Goal: Information Seeking & Learning: Find specific fact

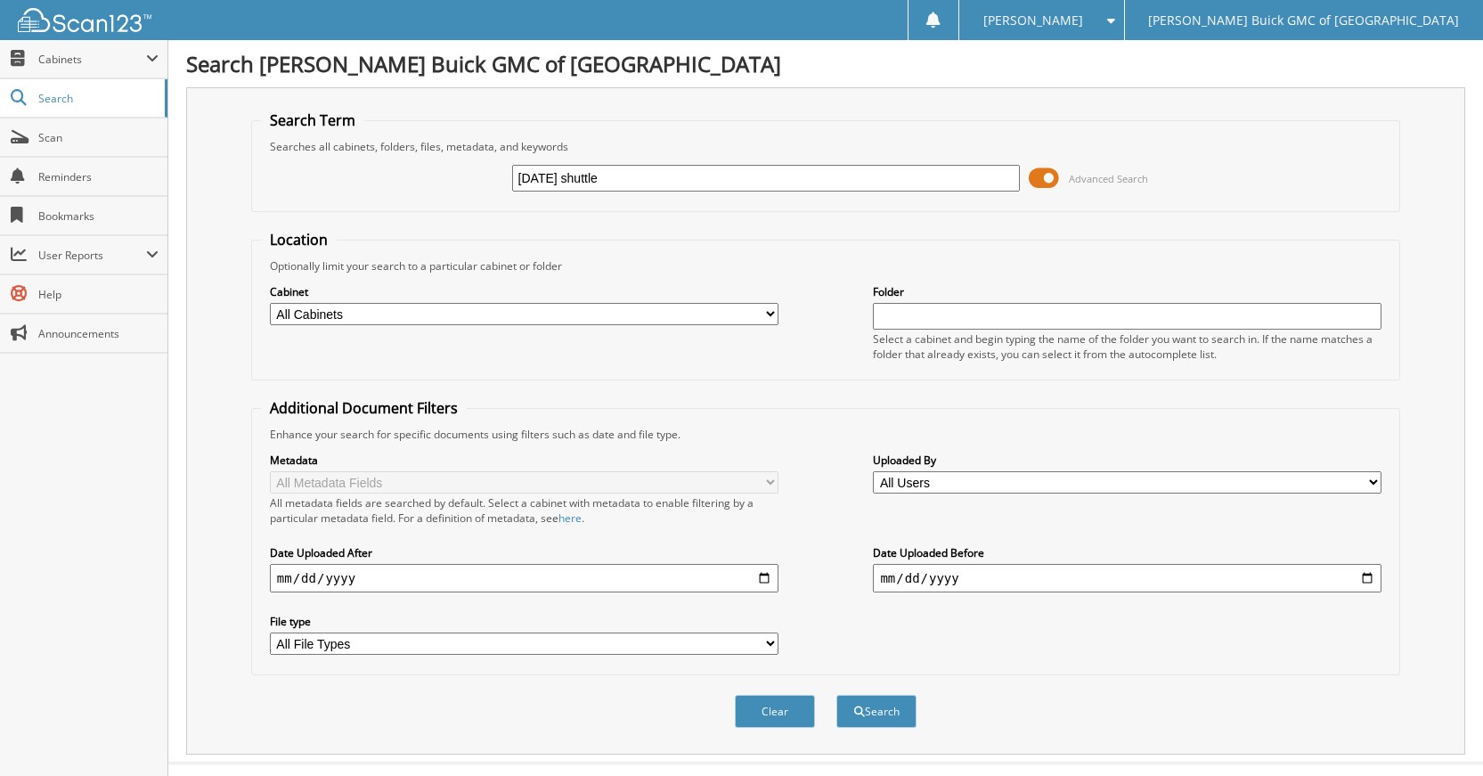
type input "[DATE] shuttle"
click at [836, 695] on button "Search" at bounding box center [876, 711] width 80 height 33
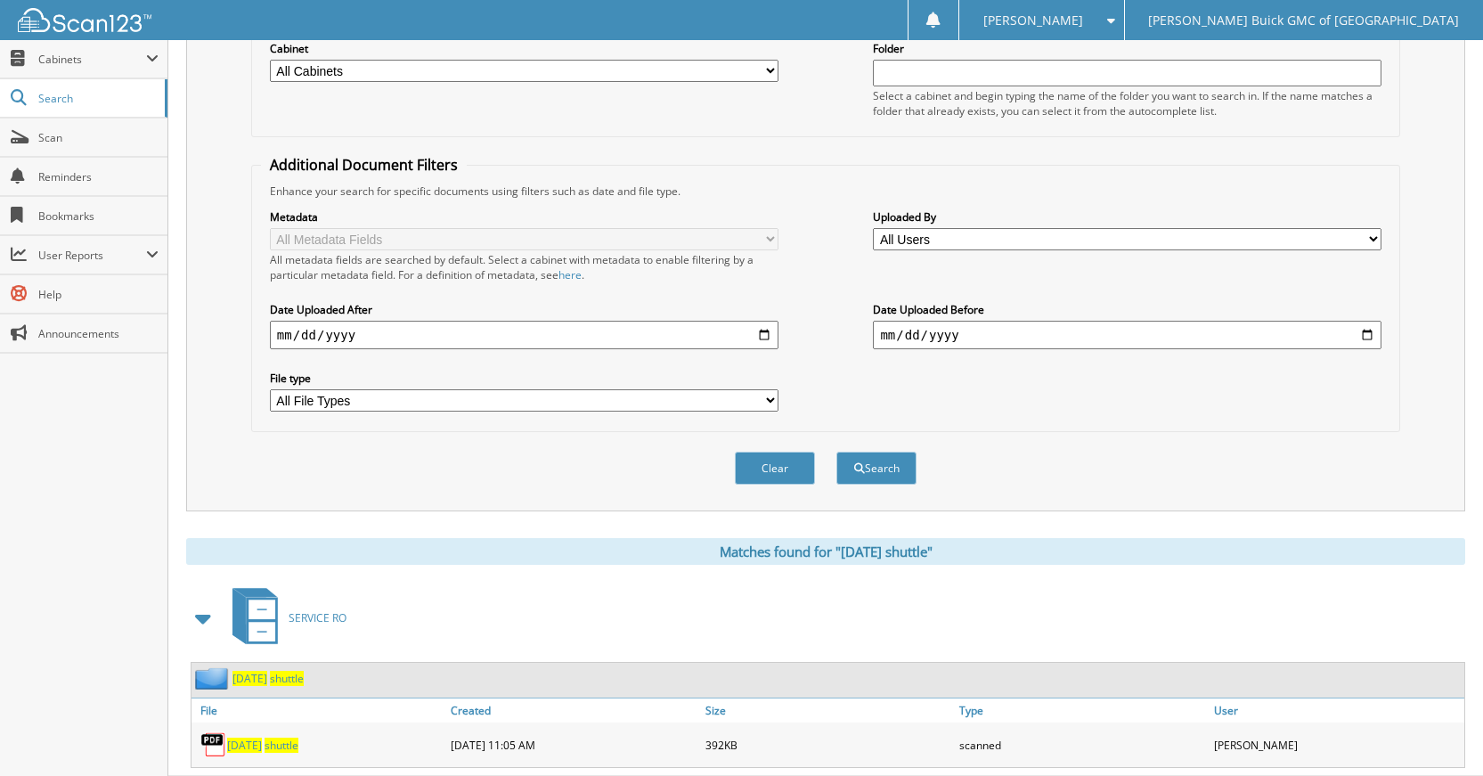
scroll to position [267, 0]
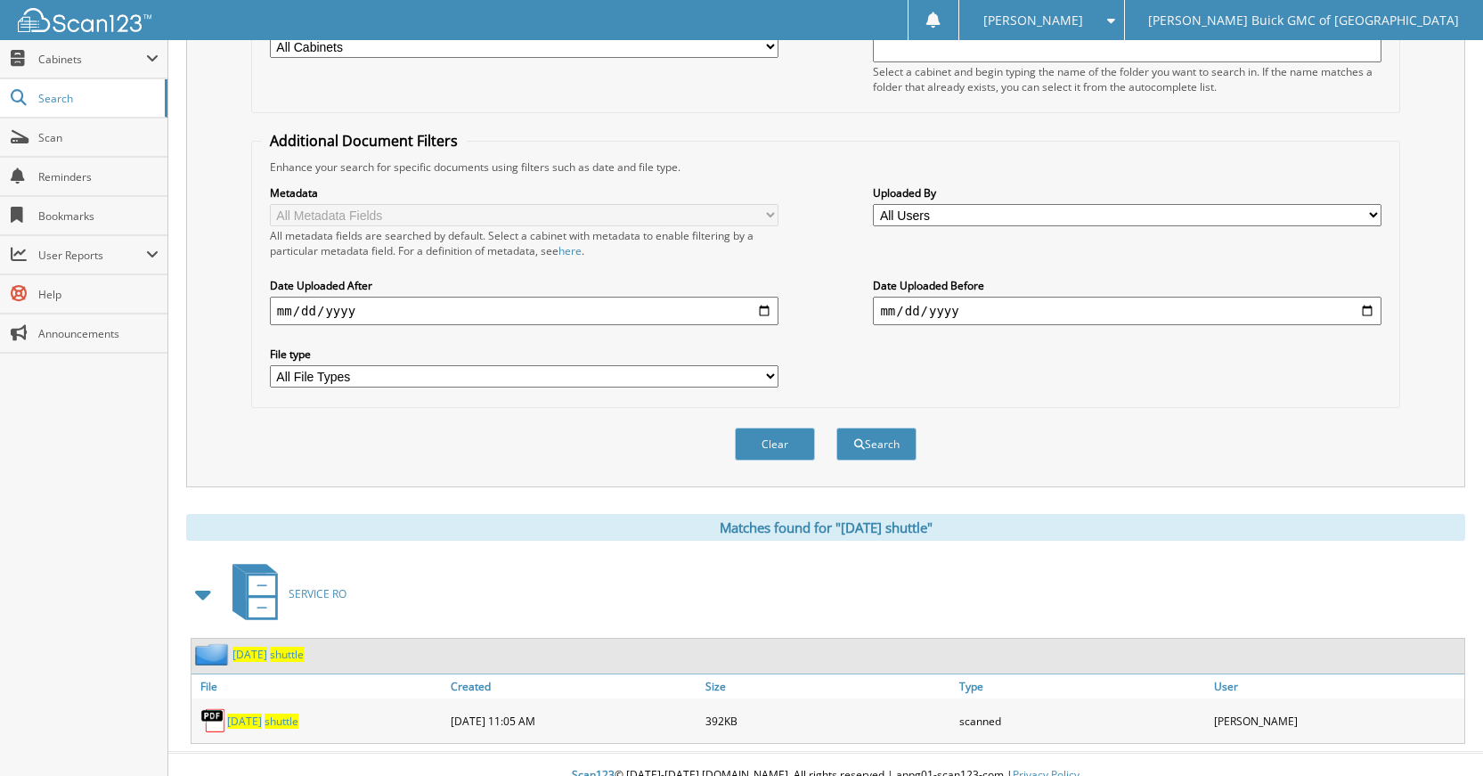
click at [298, 722] on span "shuttle" at bounding box center [281, 720] width 34 height 15
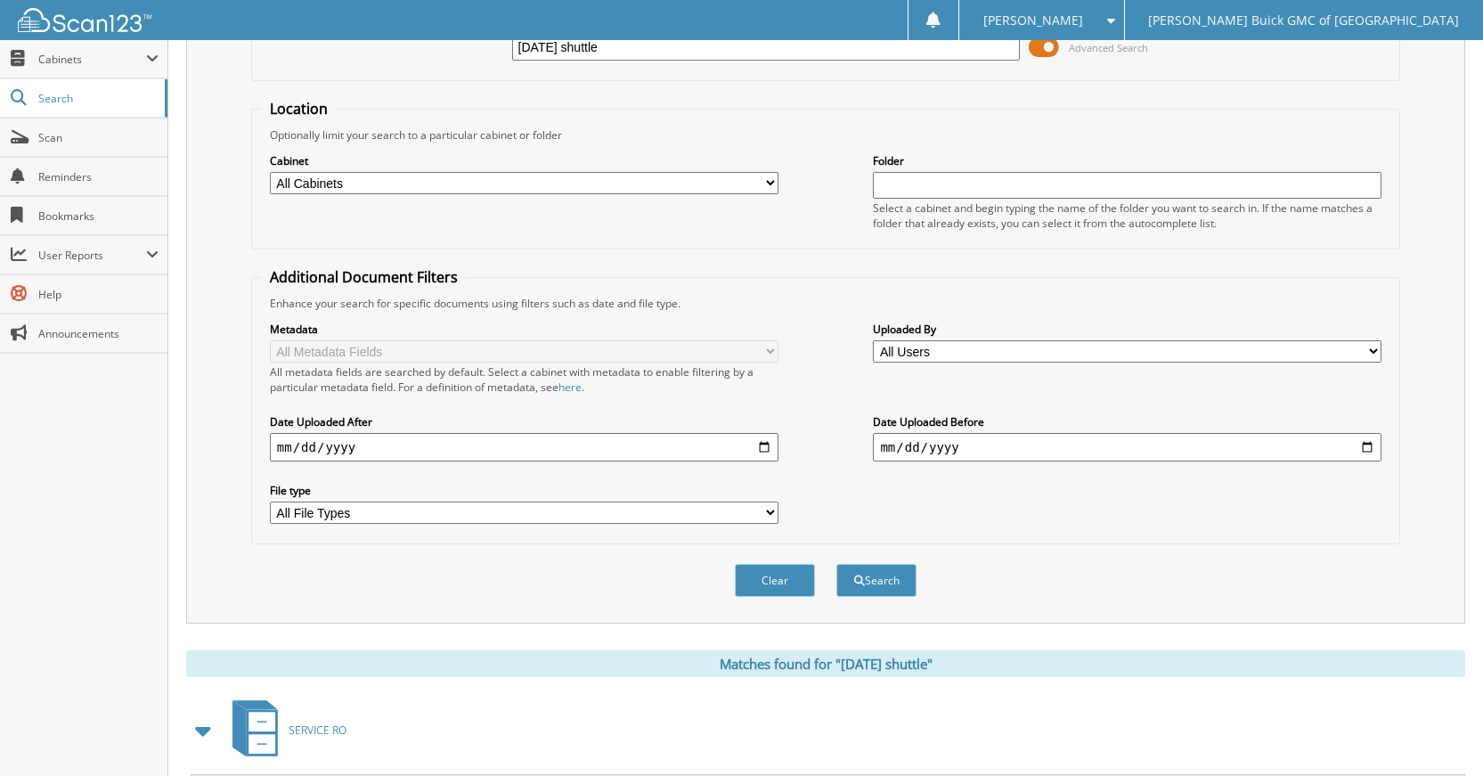
scroll to position [0, 0]
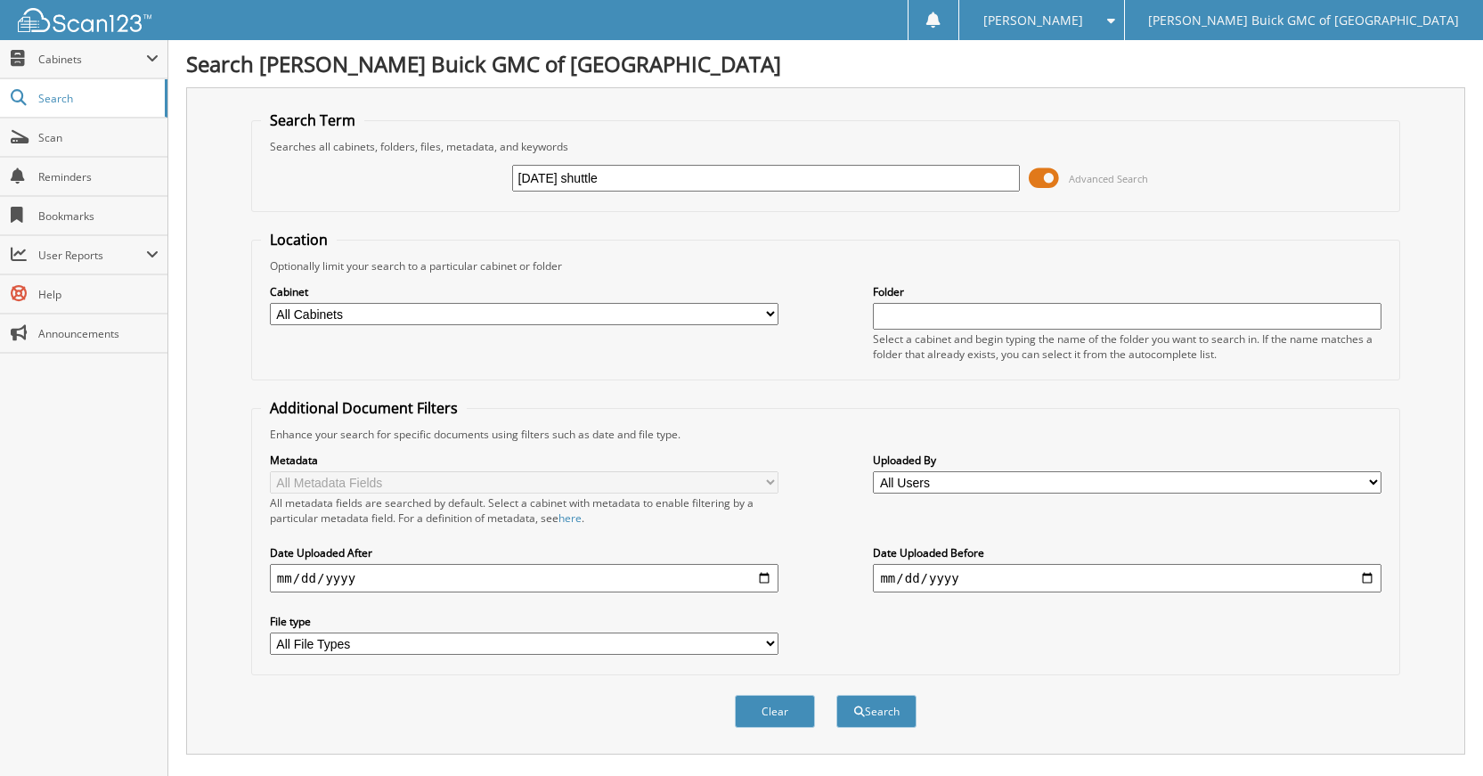
click at [581, 180] on input "[DATE] shuttle" at bounding box center [766, 178] width 508 height 27
type input "[DATE] shuttle"
click at [836, 695] on button "Search" at bounding box center [876, 711] width 80 height 33
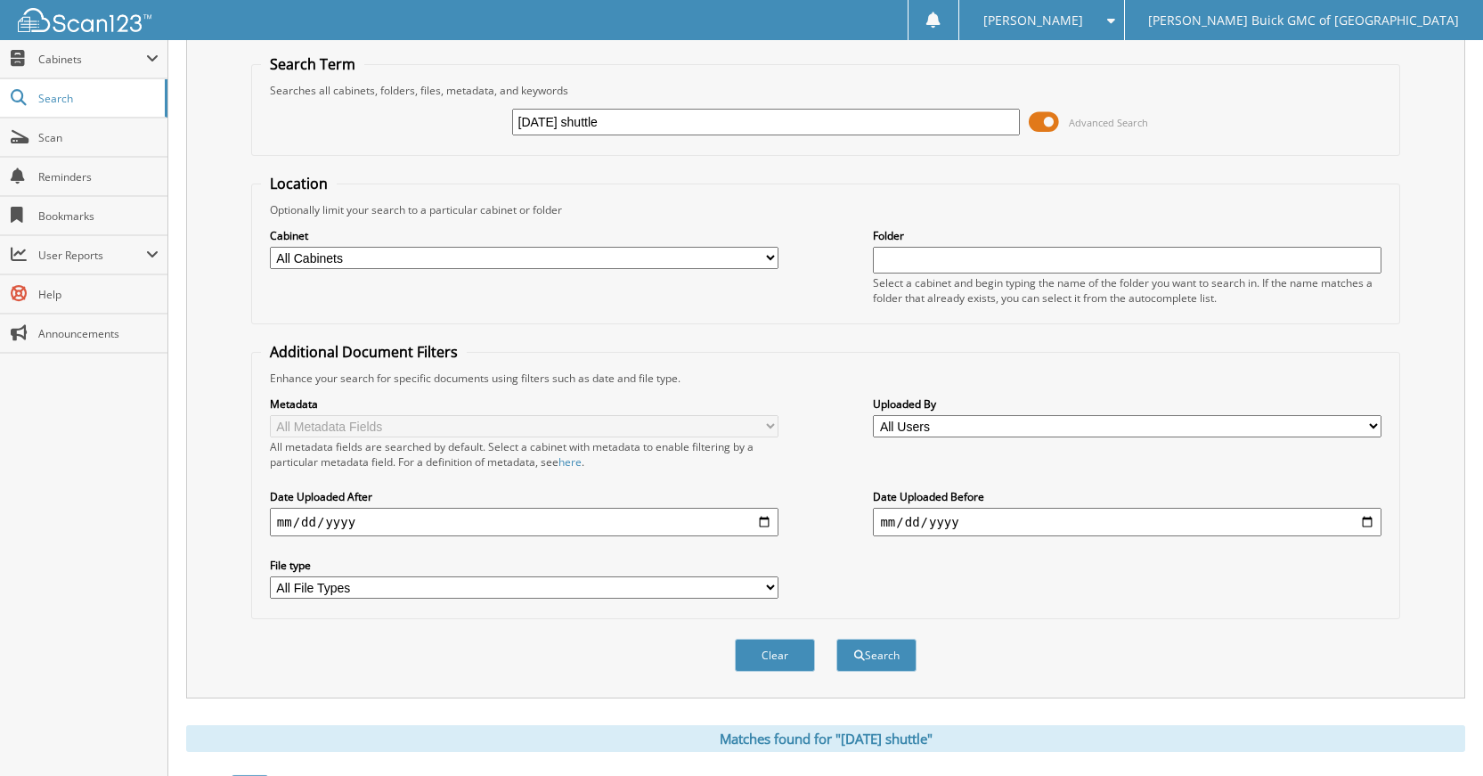
scroll to position [289, 0]
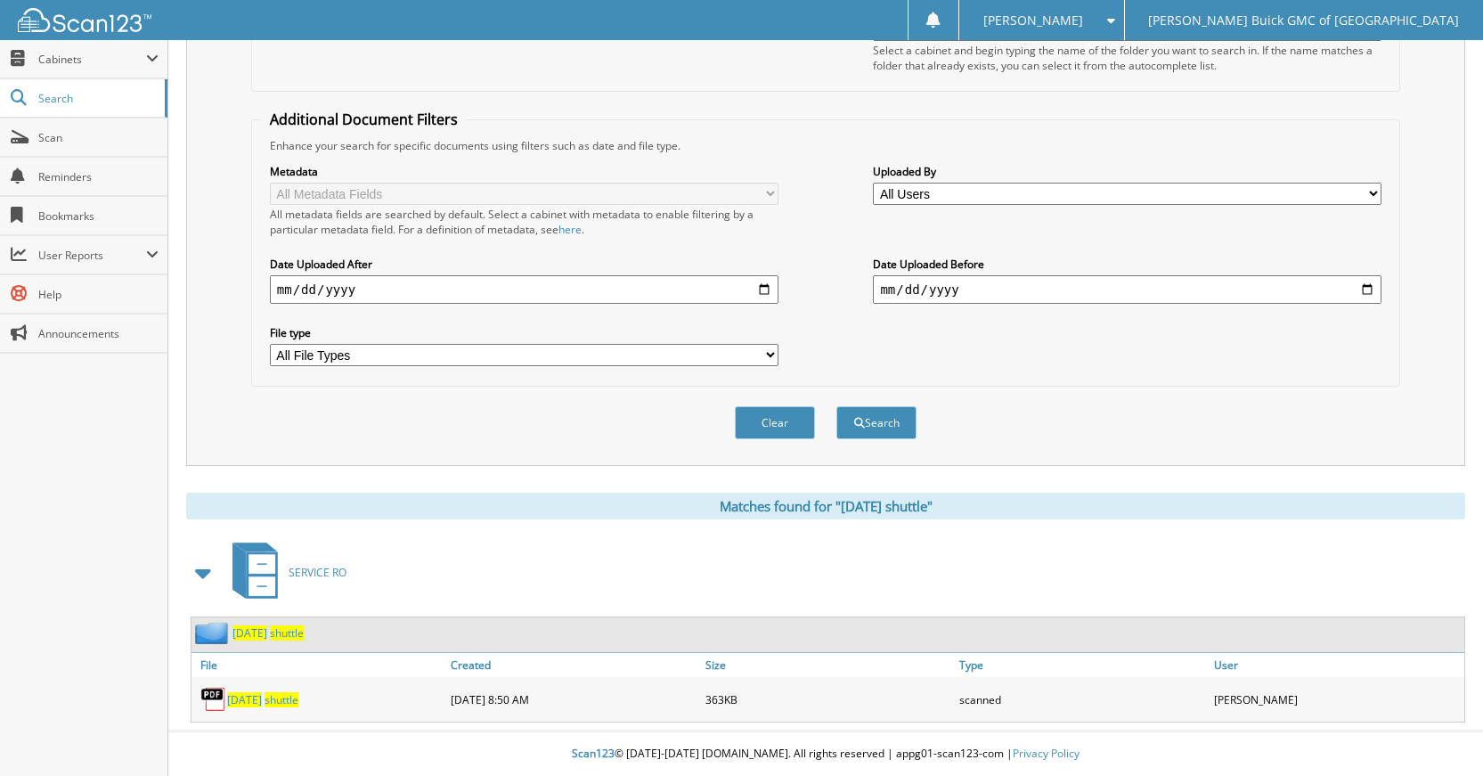
click at [298, 698] on span "shuttle" at bounding box center [281, 699] width 34 height 15
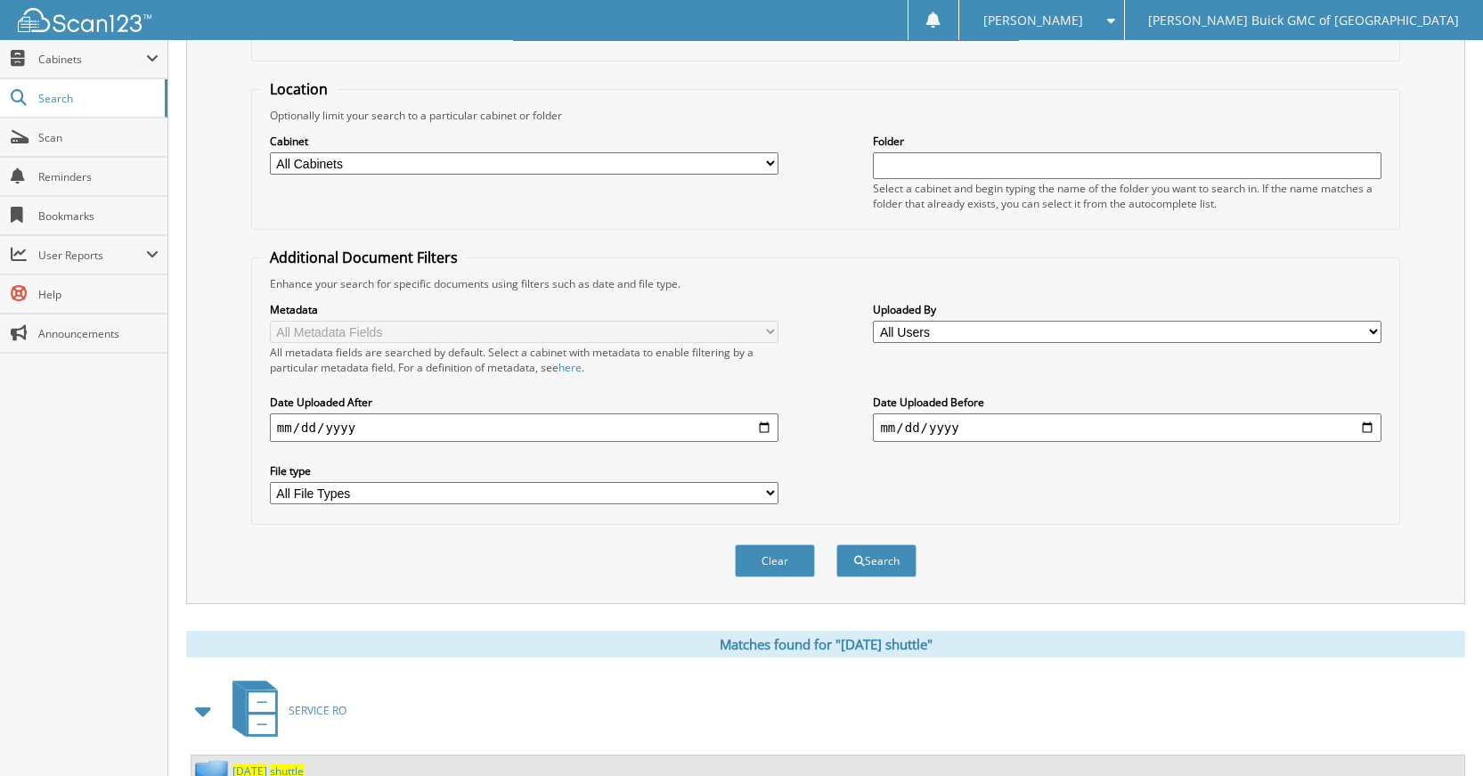
scroll to position [0, 0]
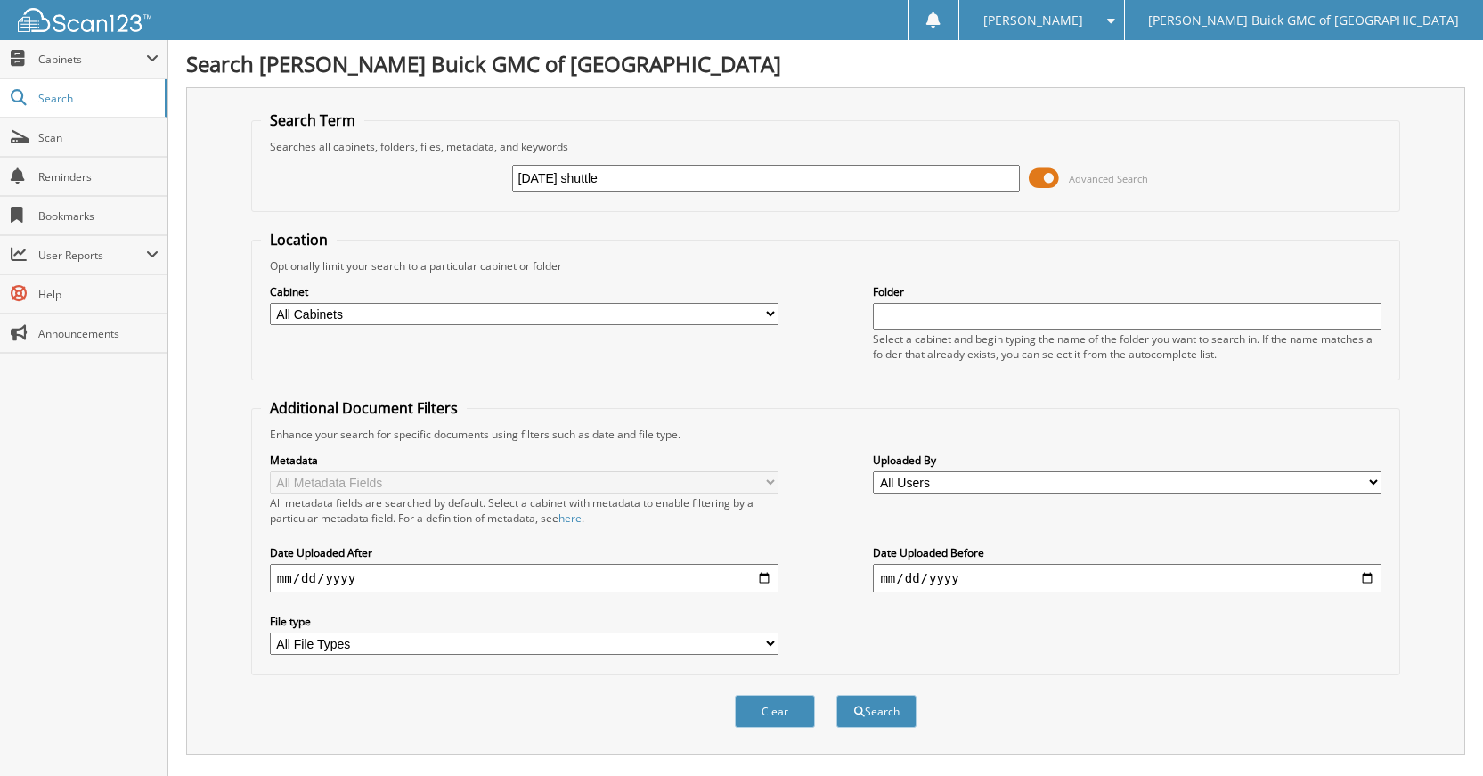
click at [581, 177] on input "2025-09-12 shuttle" at bounding box center [766, 178] width 508 height 27
type input "2025-09-15 shuttle"
click at [836, 695] on button "Search" at bounding box center [876, 711] width 80 height 33
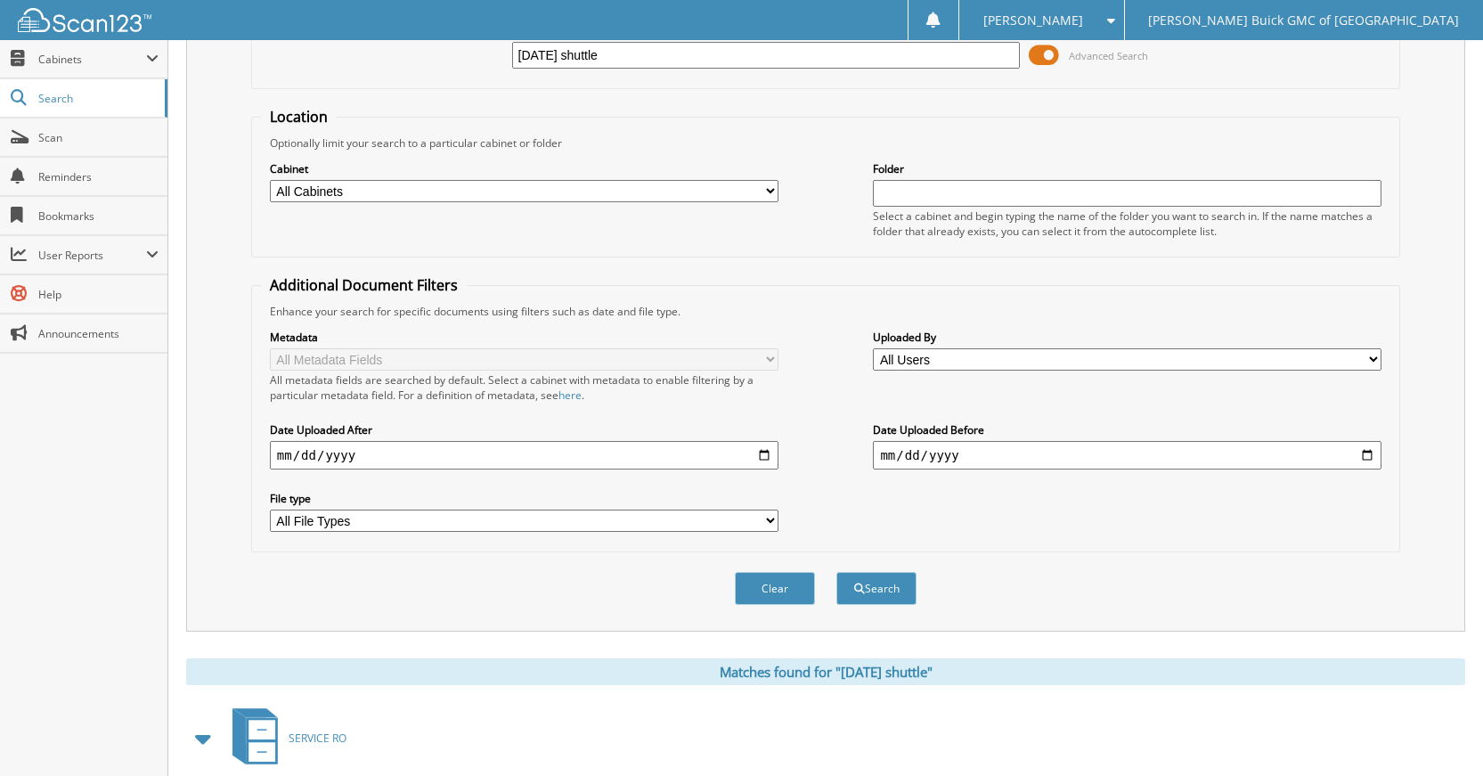
scroll to position [289, 0]
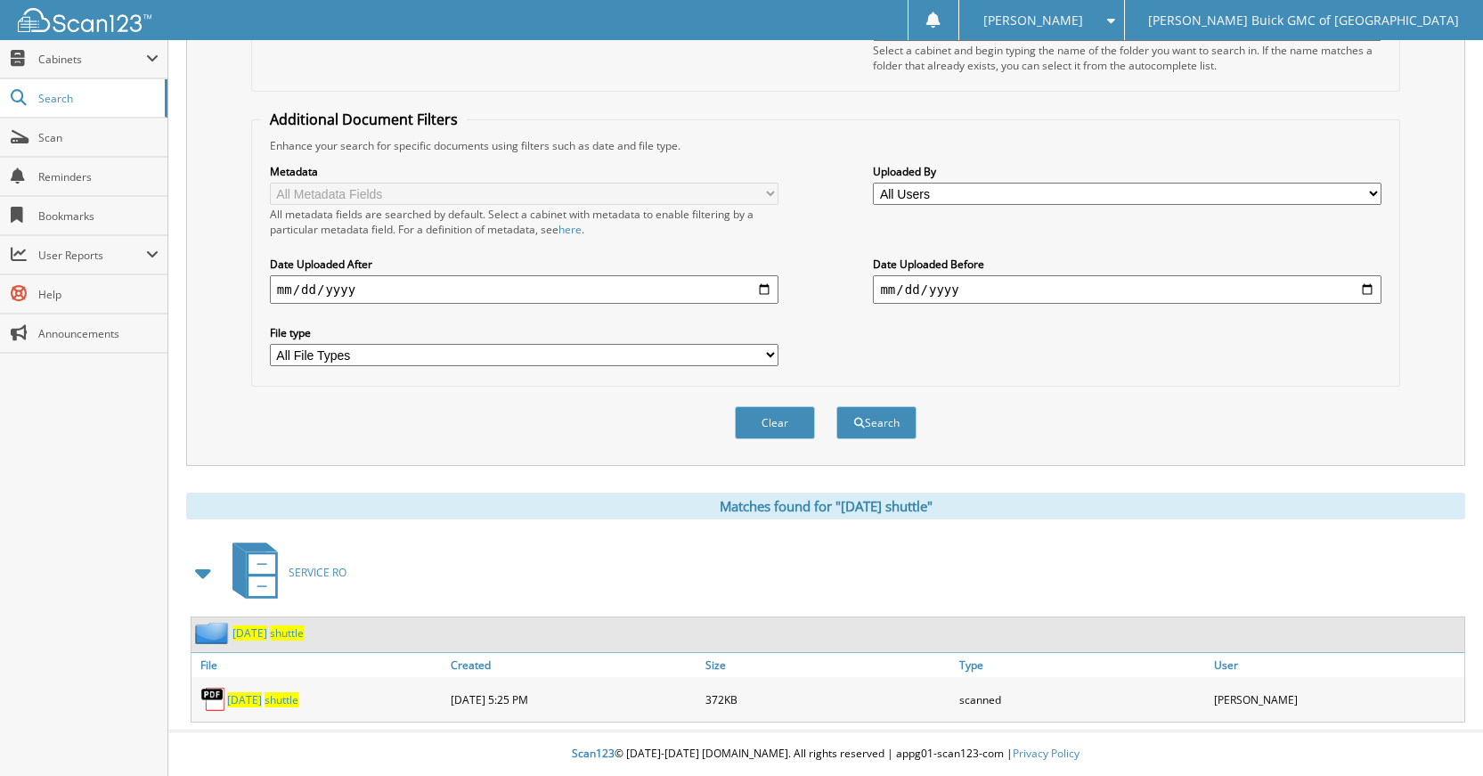
click at [298, 701] on span "shuttle" at bounding box center [281, 699] width 34 height 15
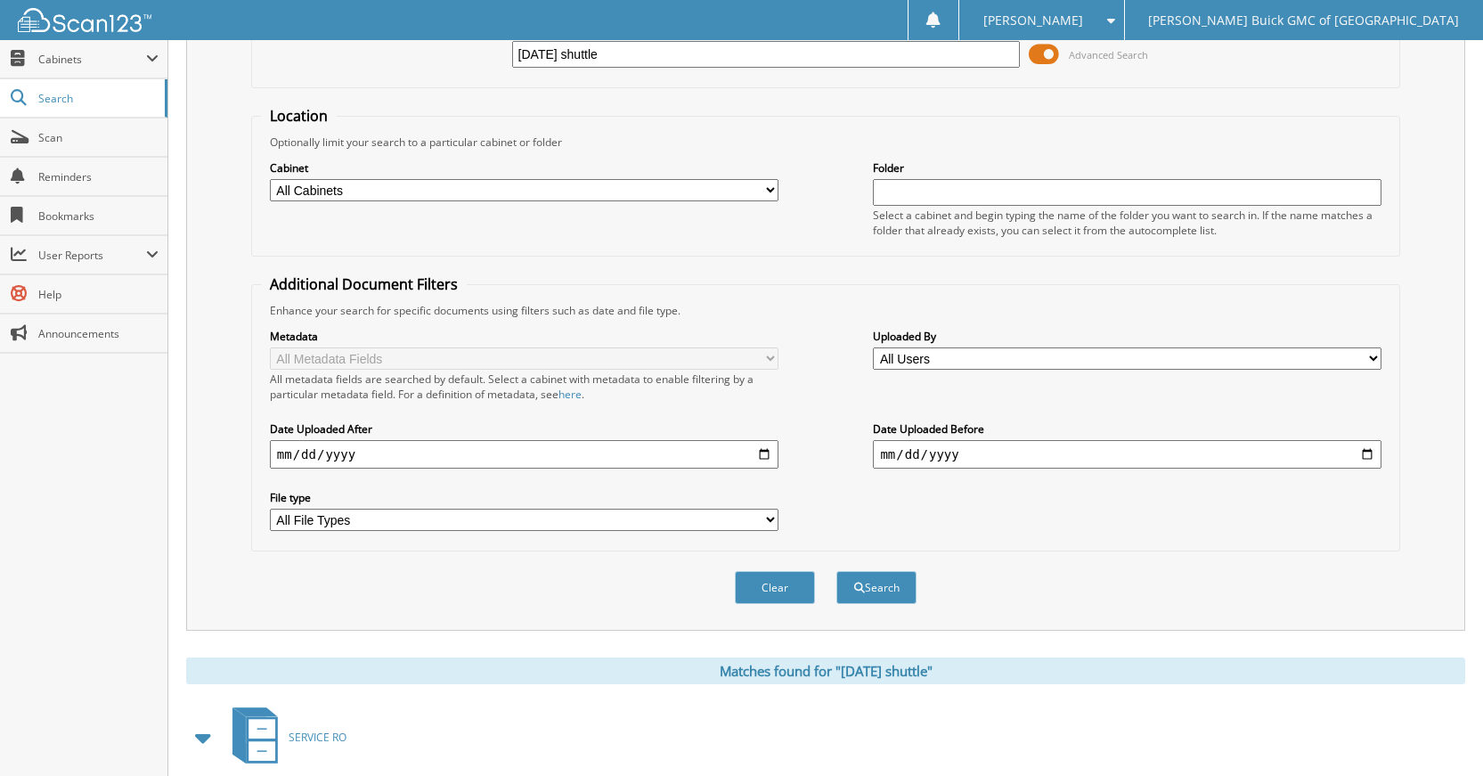
scroll to position [0, 0]
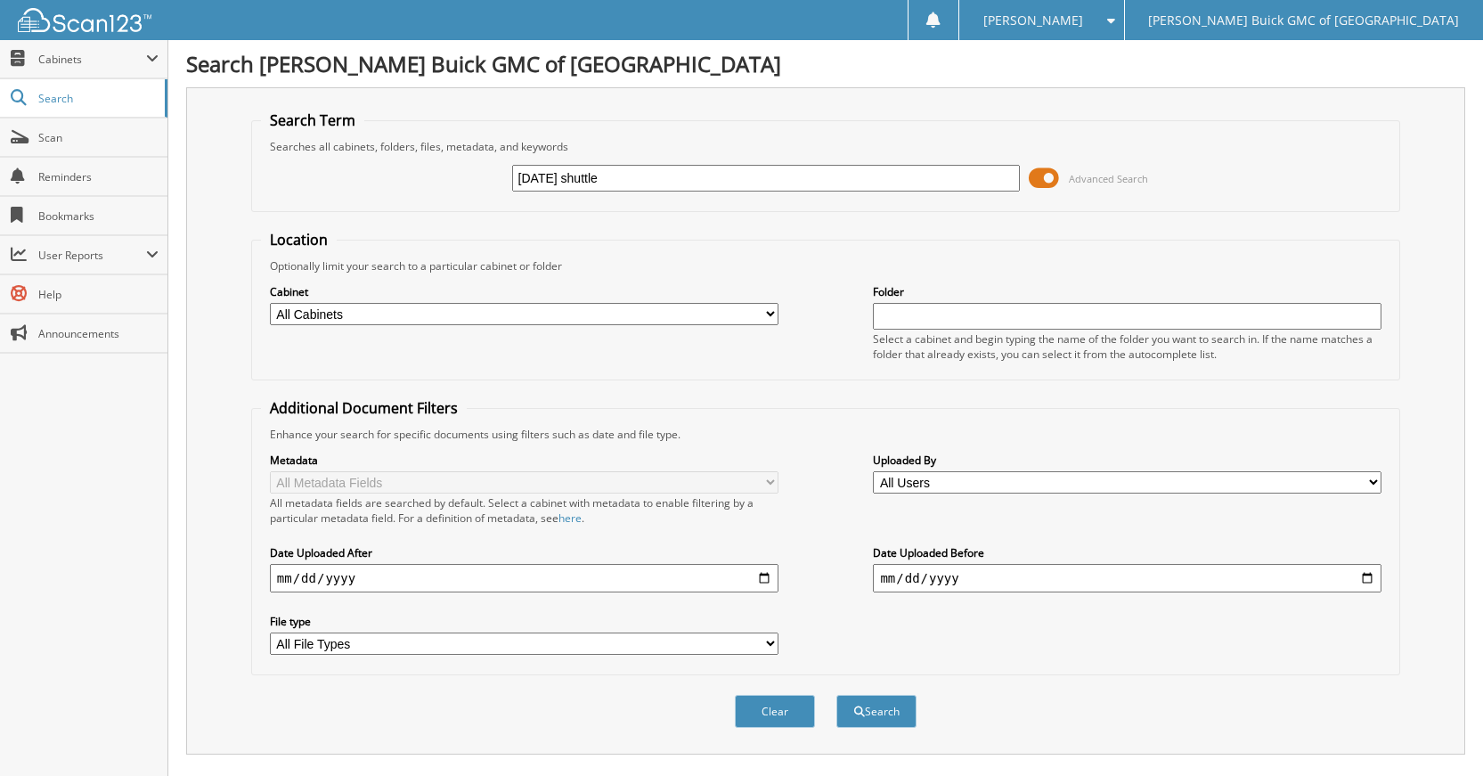
click at [582, 181] on input "2025-09-15 shuttle" at bounding box center [766, 178] width 508 height 27
type input "2025-09-16 shuttle"
click at [836, 695] on button "Search" at bounding box center [876, 711] width 80 height 33
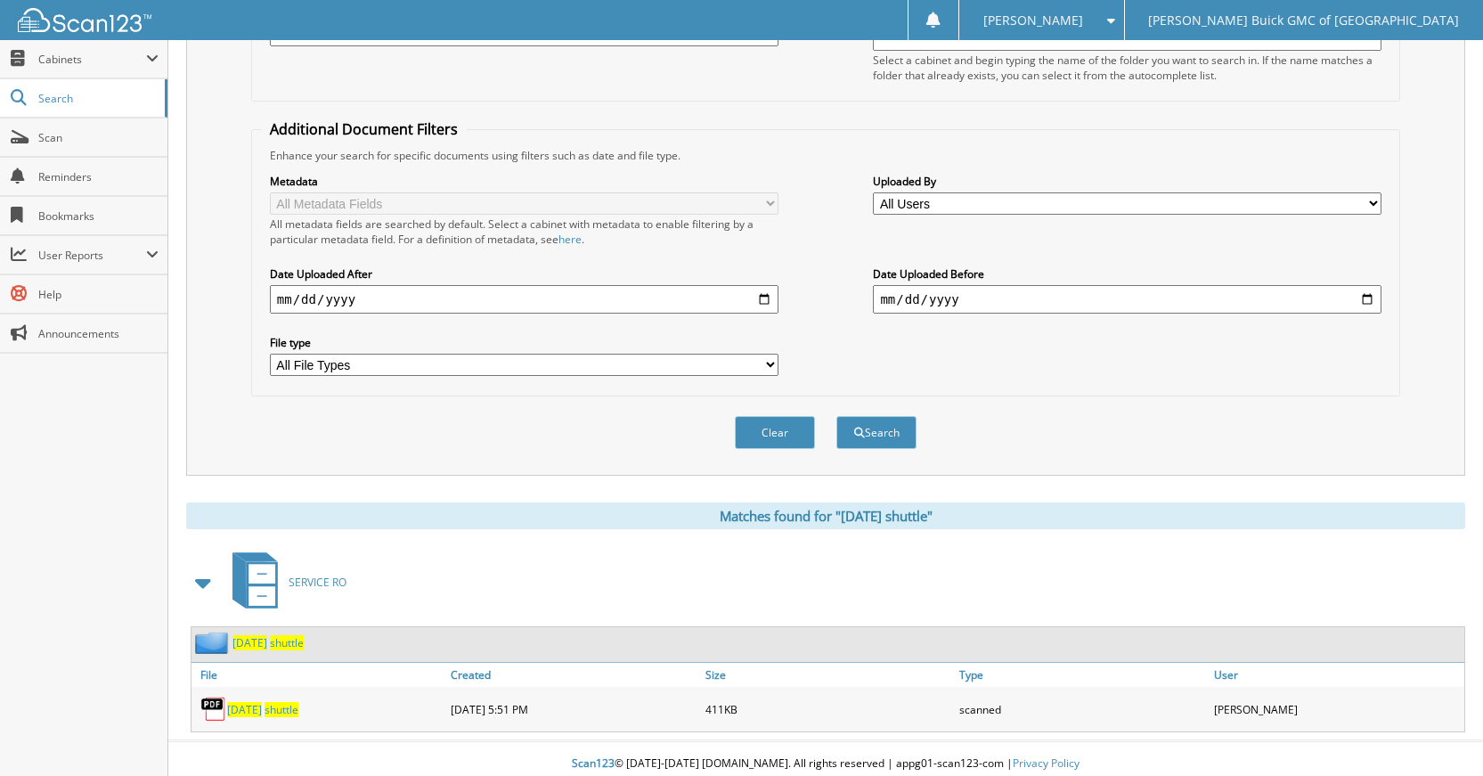
scroll to position [289, 0]
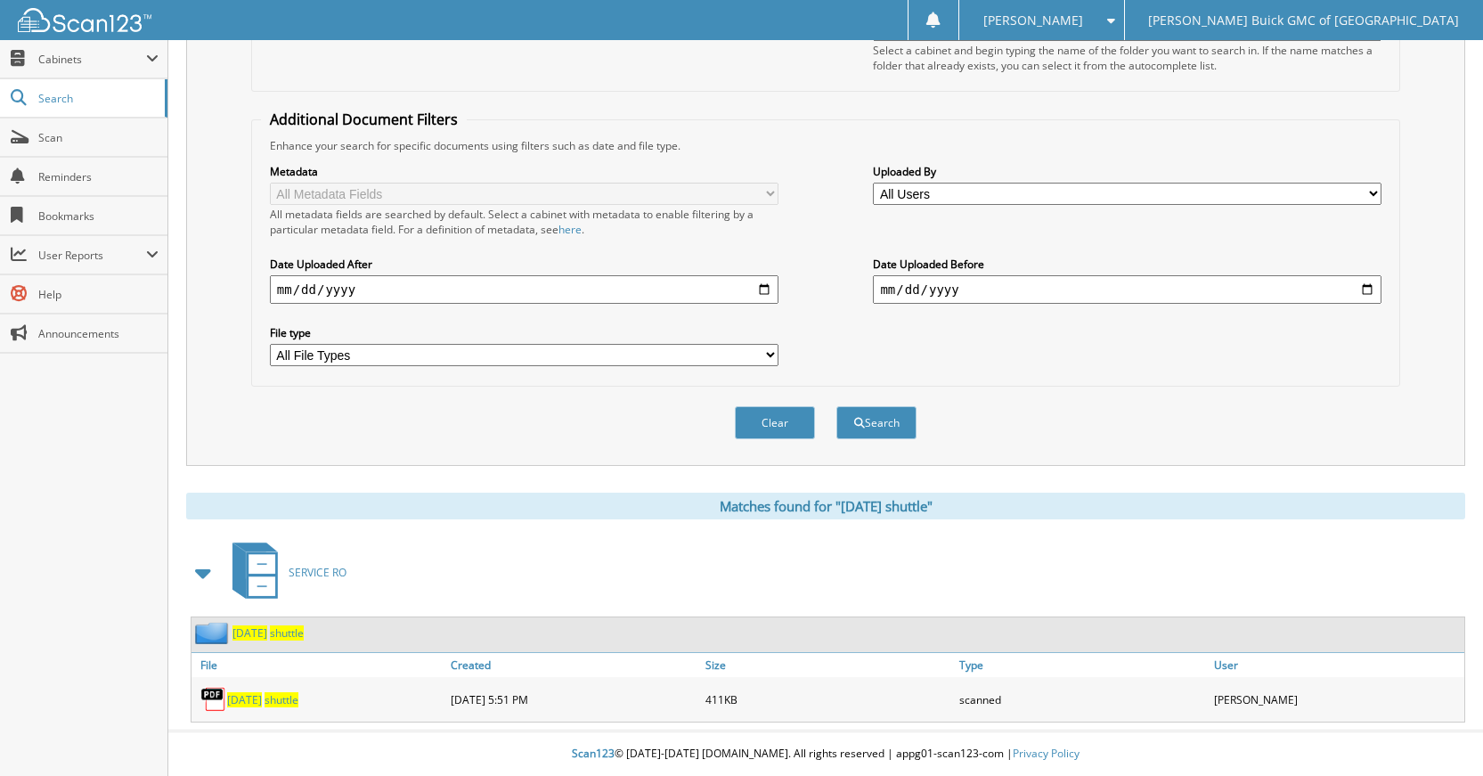
click at [289, 695] on span "shuttle" at bounding box center [281, 699] width 34 height 15
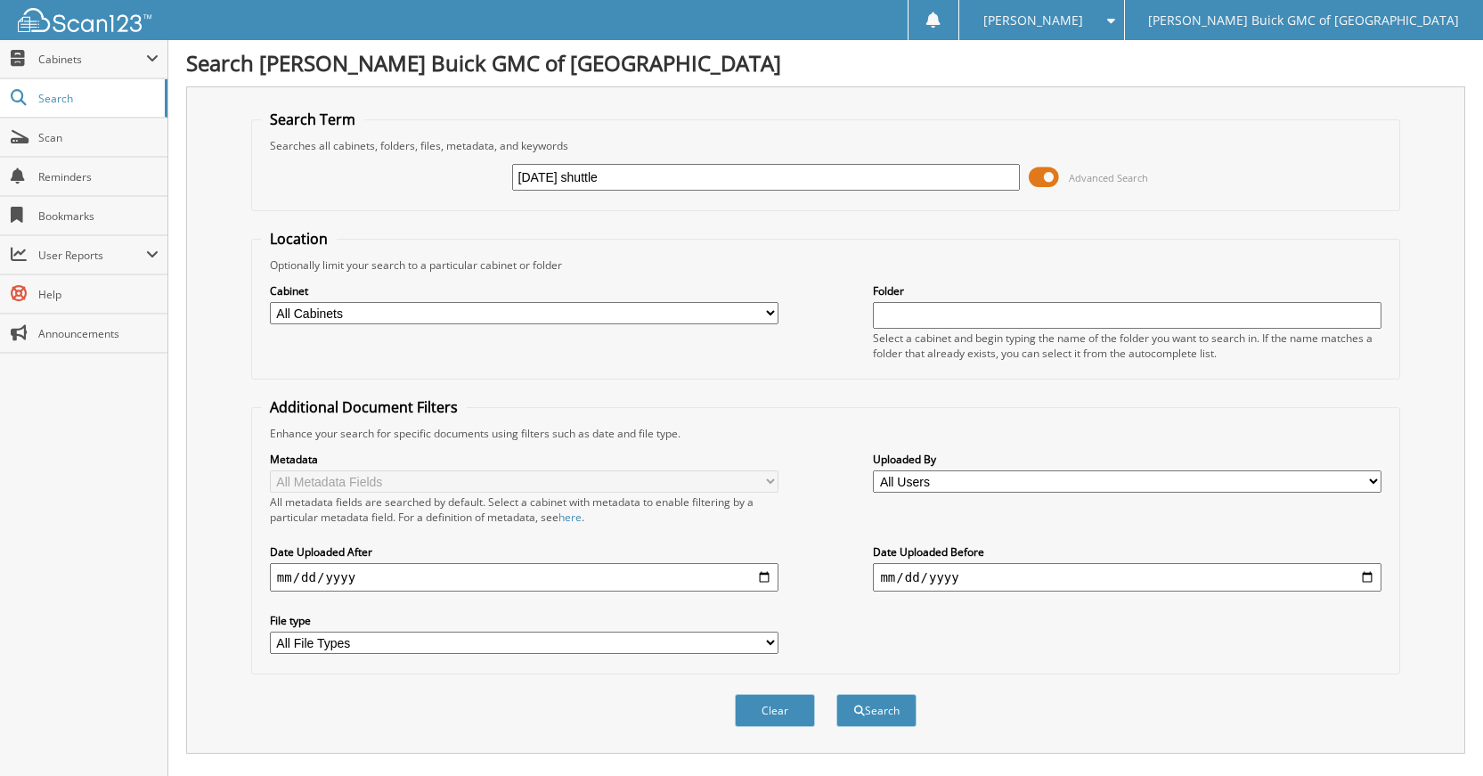
scroll to position [0, 0]
click at [582, 174] on input "[DATE] shuttle" at bounding box center [766, 178] width 508 height 27
type input "[DATE] shuttle"
click at [836, 695] on button "Search" at bounding box center [876, 711] width 80 height 33
